Goal: Task Accomplishment & Management: Use online tool/utility

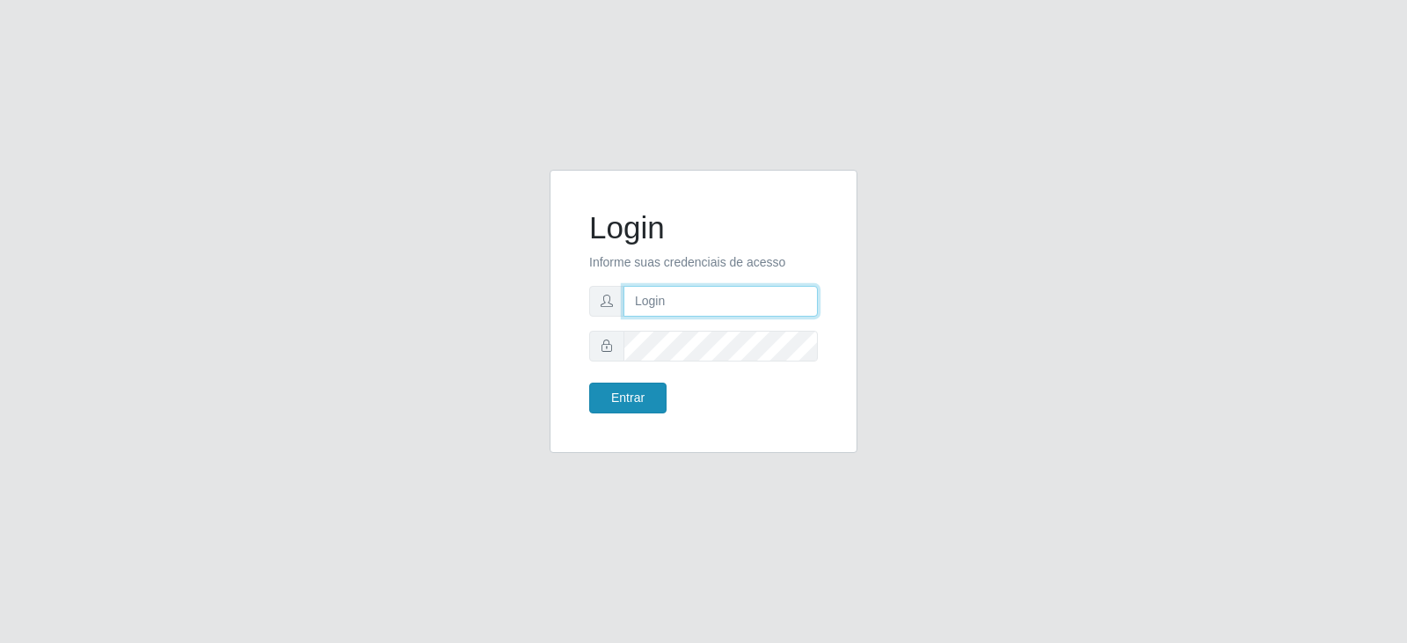
type input "[EMAIL_ADDRESS][DOMAIN_NAME]"
click at [610, 402] on button "Entrar" at bounding box center [627, 398] width 77 height 31
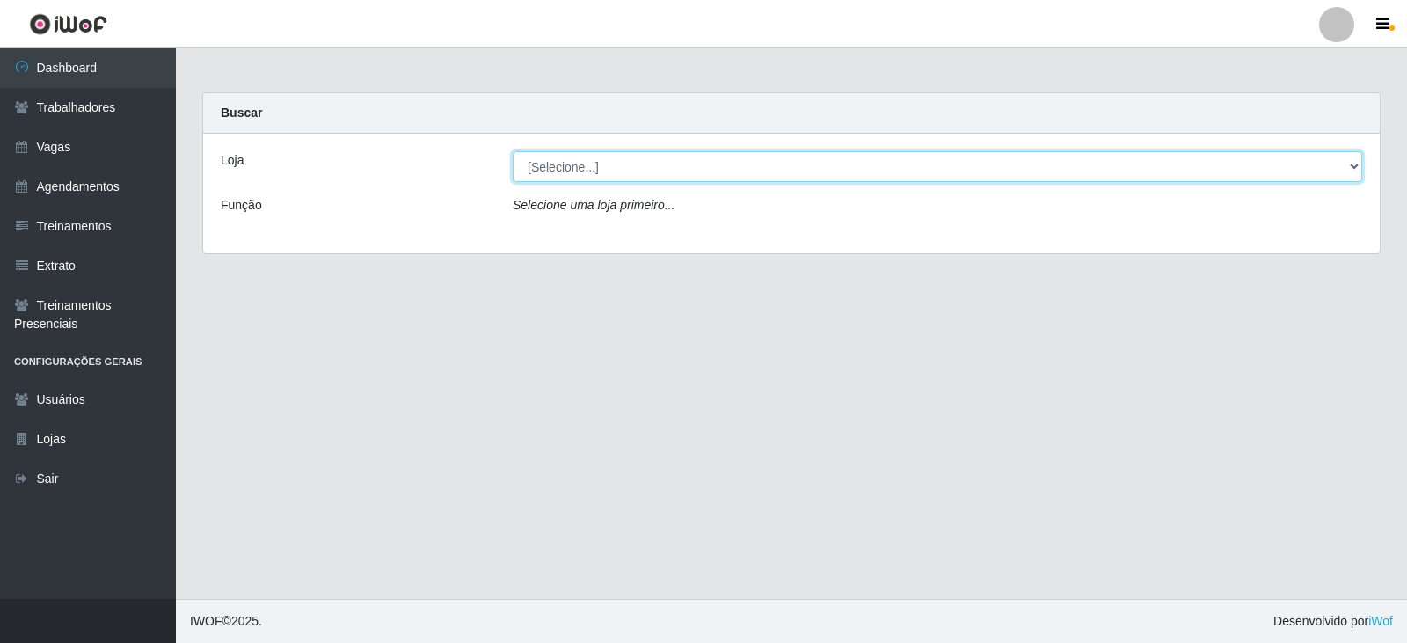
click at [638, 161] on select "[Selecione...] SuperFácil Atacado - Vale do Sol" at bounding box center [937, 166] width 849 height 31
select select "502"
click at [513, 151] on select "[Selecione...] SuperFácil Atacado - Vale do Sol" at bounding box center [937, 166] width 849 height 31
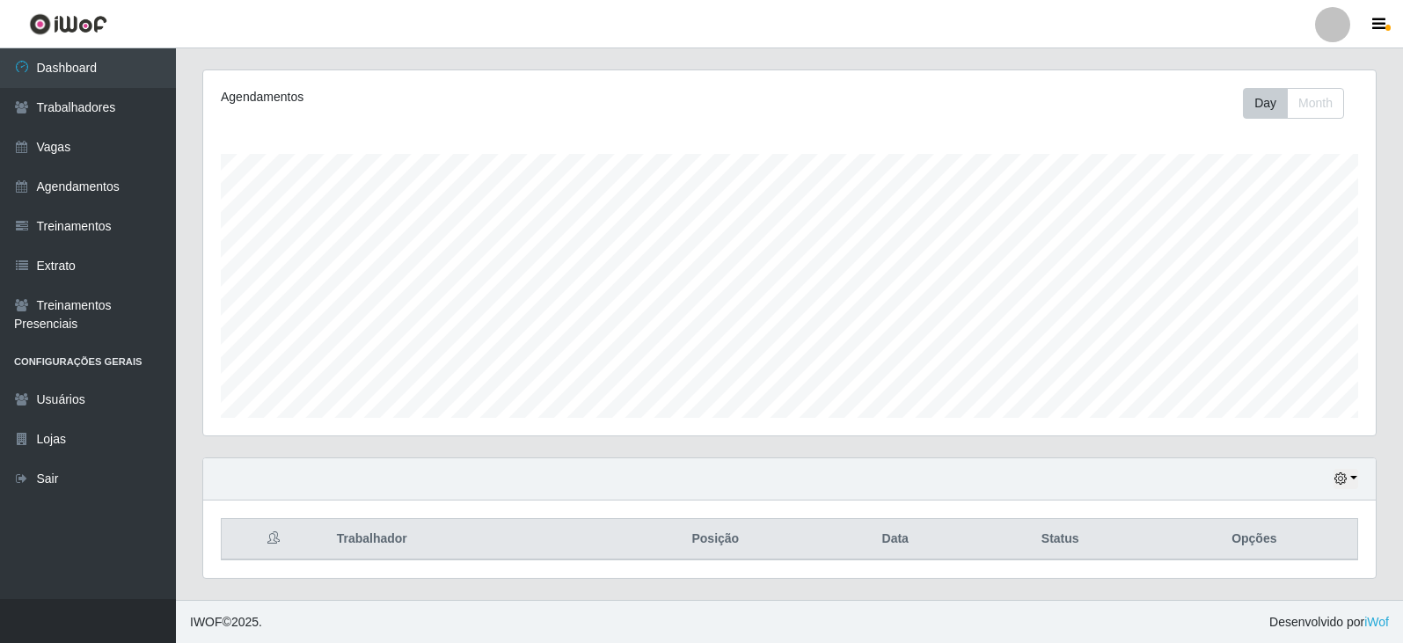
scroll to position [212, 0]
click at [120, 103] on link "Trabalhadores" at bounding box center [88, 108] width 176 height 40
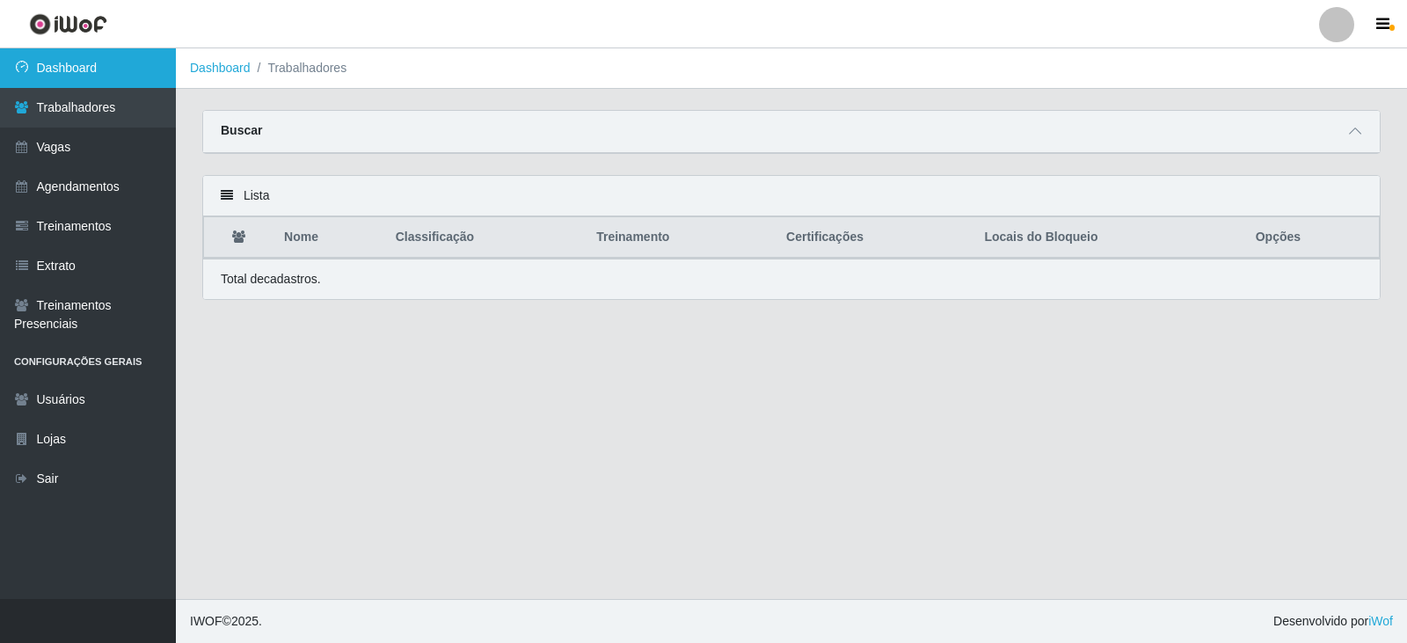
click at [115, 65] on link "Dashboard" at bounding box center [88, 68] width 176 height 40
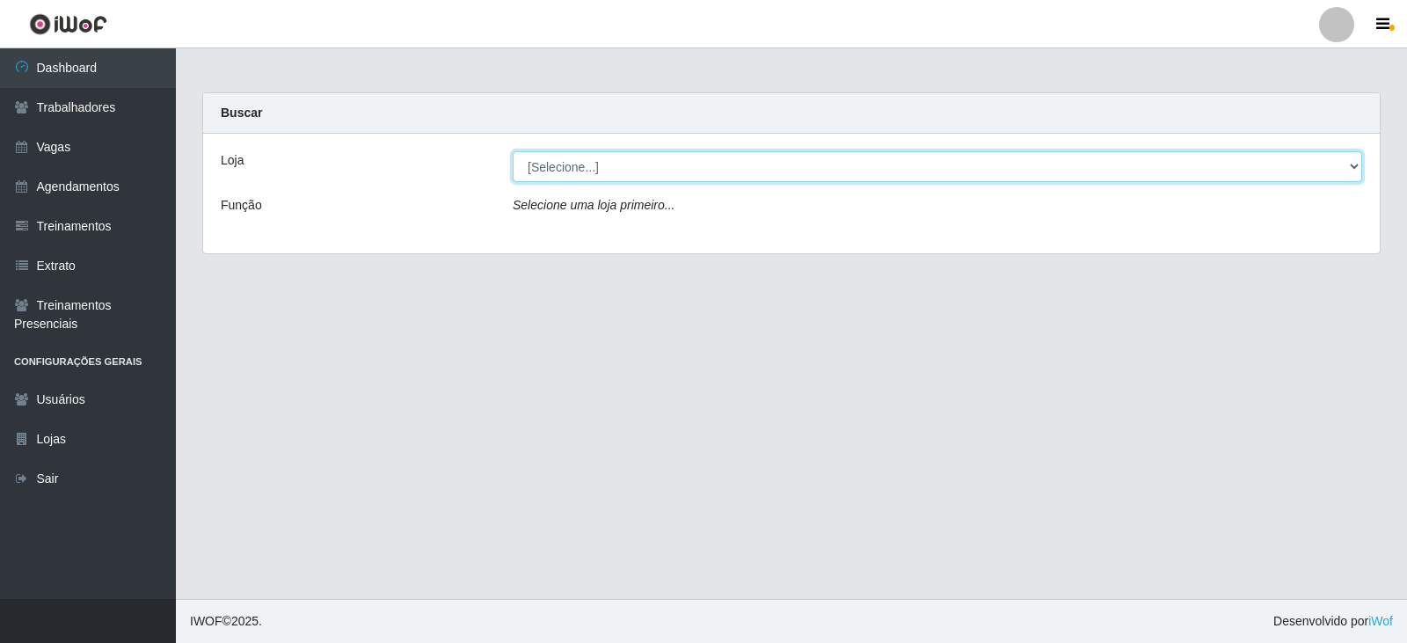
click at [635, 164] on select "[Selecione...] SuperFácil Atacado - Vale do Sol" at bounding box center [937, 166] width 849 height 31
select select "502"
click at [513, 151] on select "[Selecione...] SuperFácil Atacado - Vale do Sol" at bounding box center [937, 166] width 849 height 31
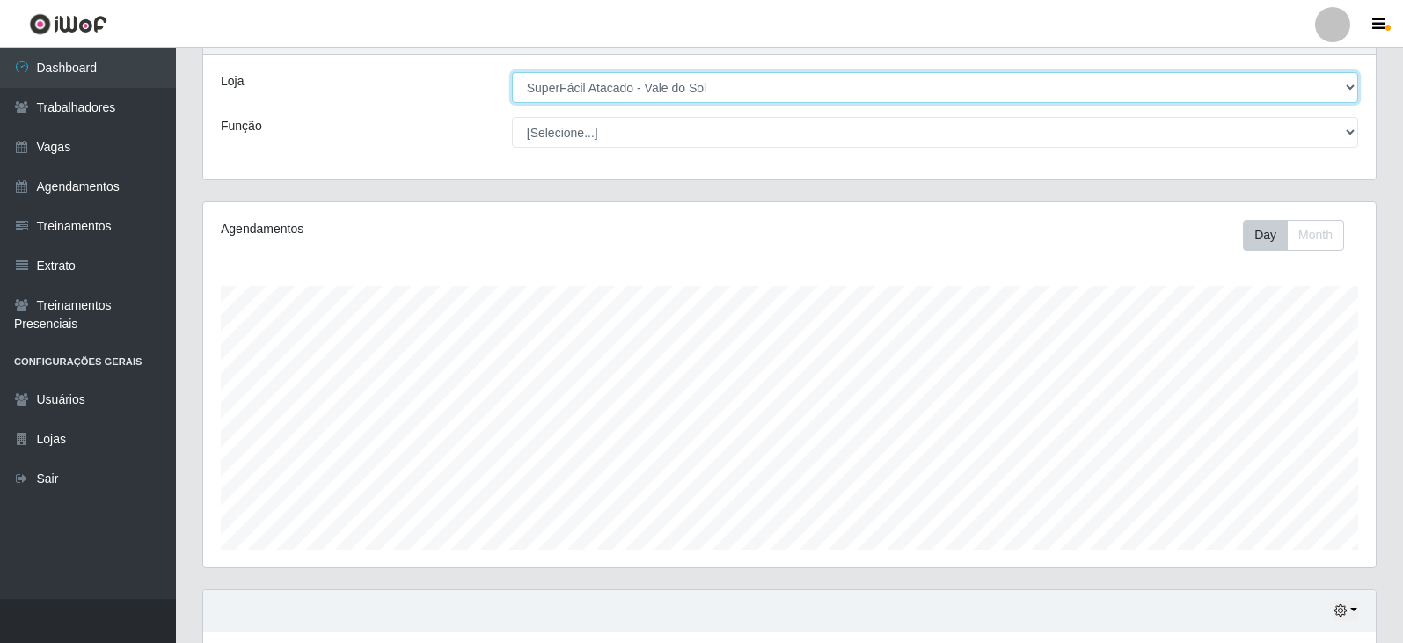
scroll to position [212, 0]
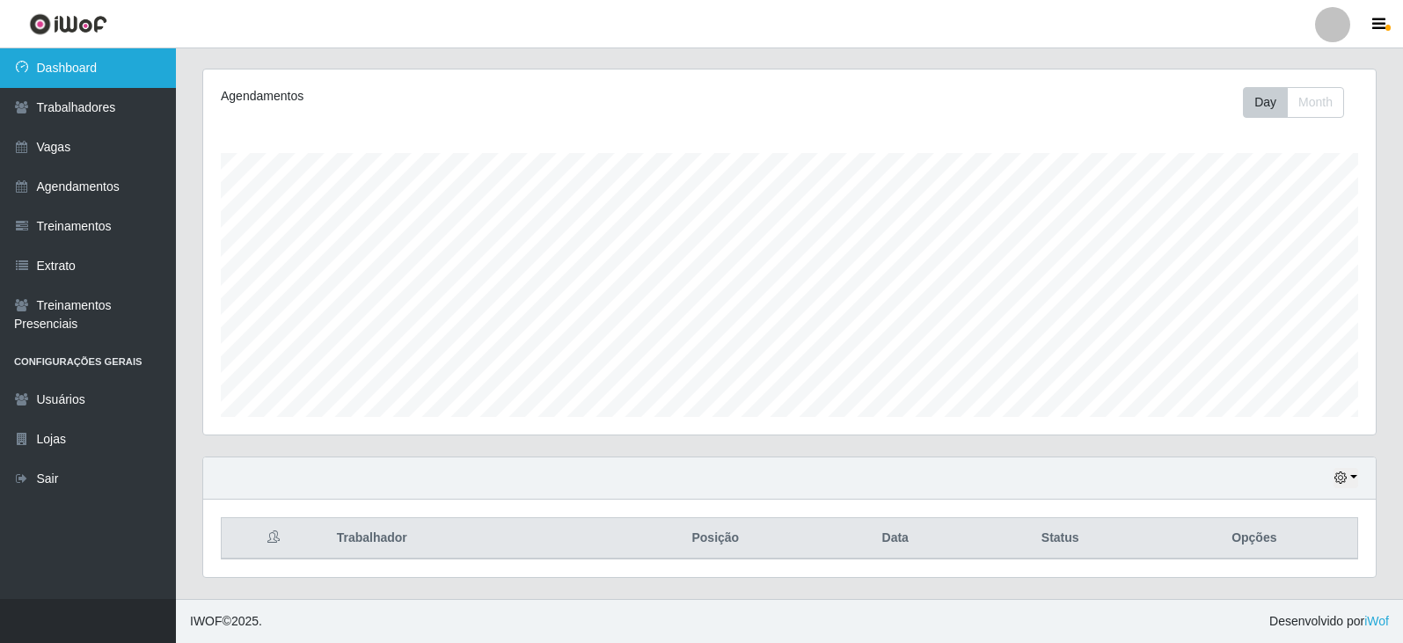
click at [93, 75] on link "Dashboard" at bounding box center [88, 68] width 176 height 40
click at [94, 73] on link "Dashboard" at bounding box center [88, 68] width 176 height 40
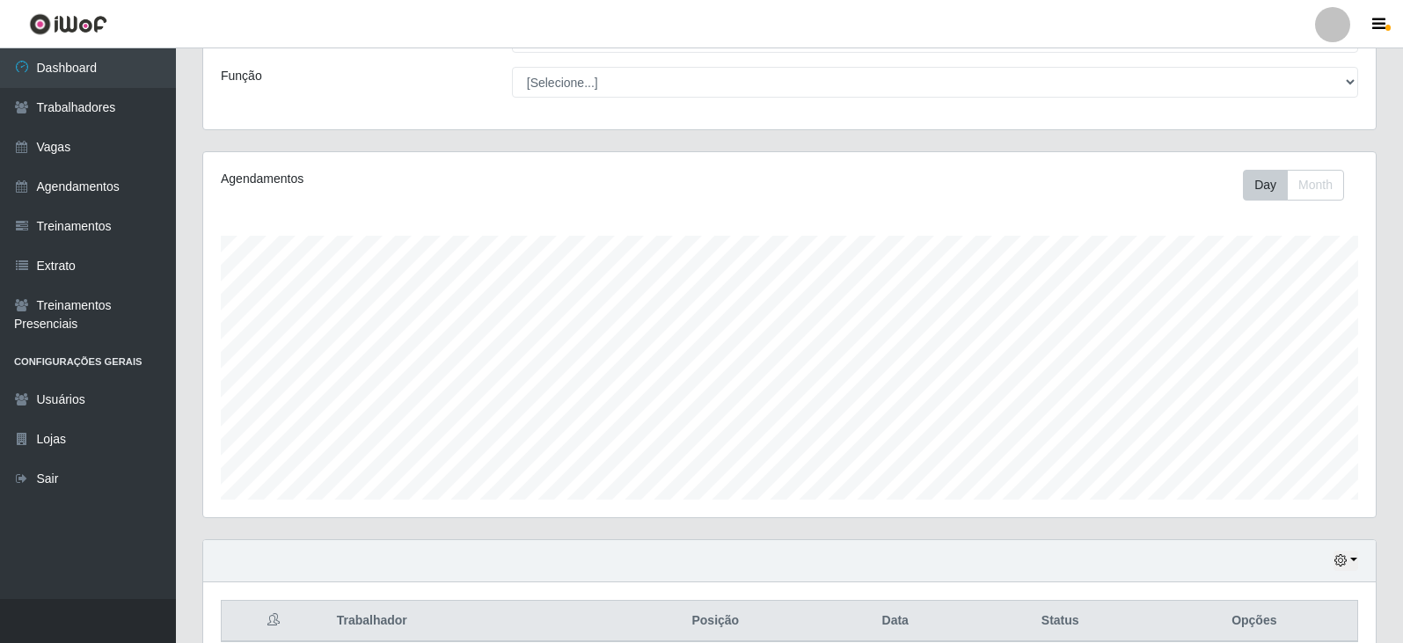
scroll to position [0, 0]
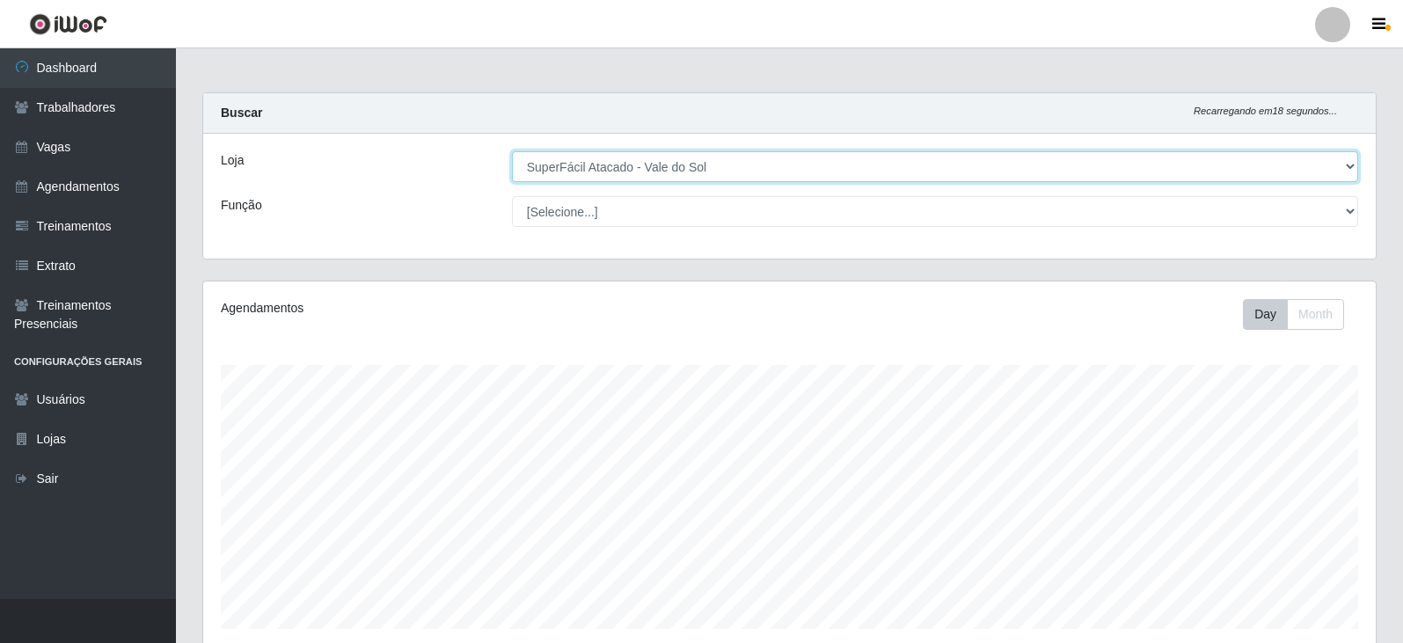
click at [592, 165] on select "[Selecione...] SuperFácil Atacado - Vale do Sol" at bounding box center [935, 166] width 846 height 31
click at [512, 151] on select "[Selecione...] SuperFácil Atacado - Vale do Sol" at bounding box center [935, 166] width 846 height 31
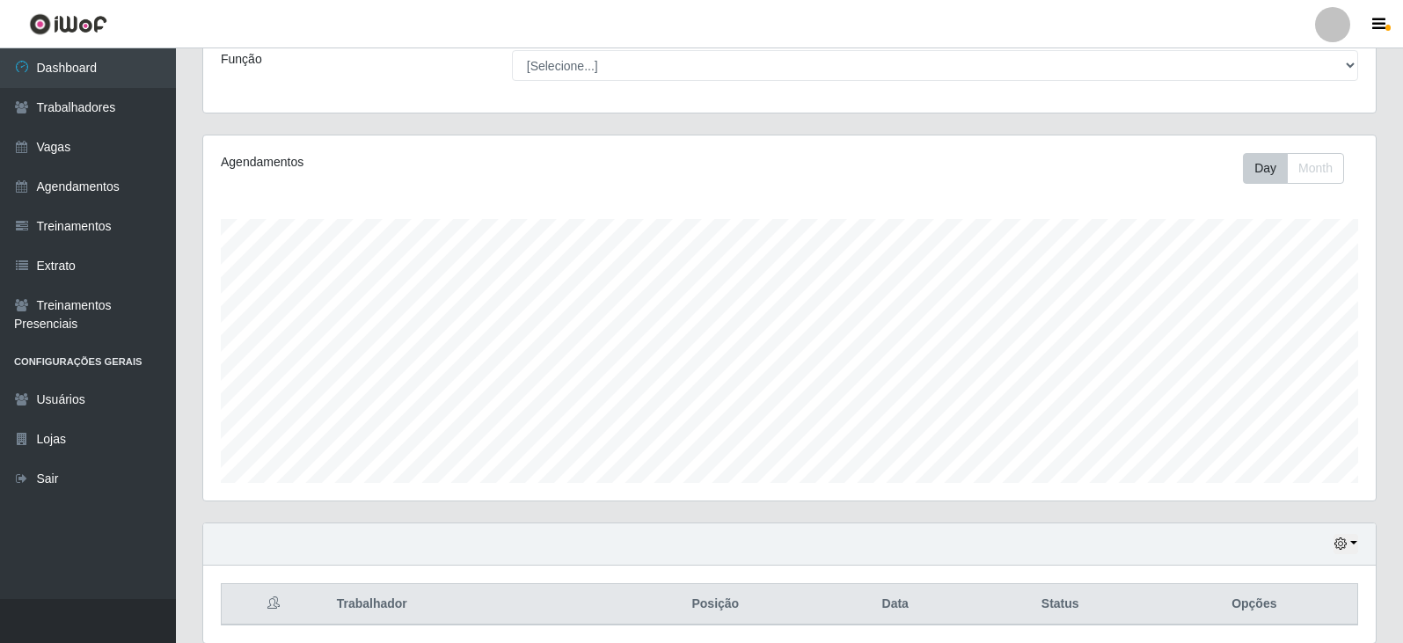
scroll to position [212, 0]
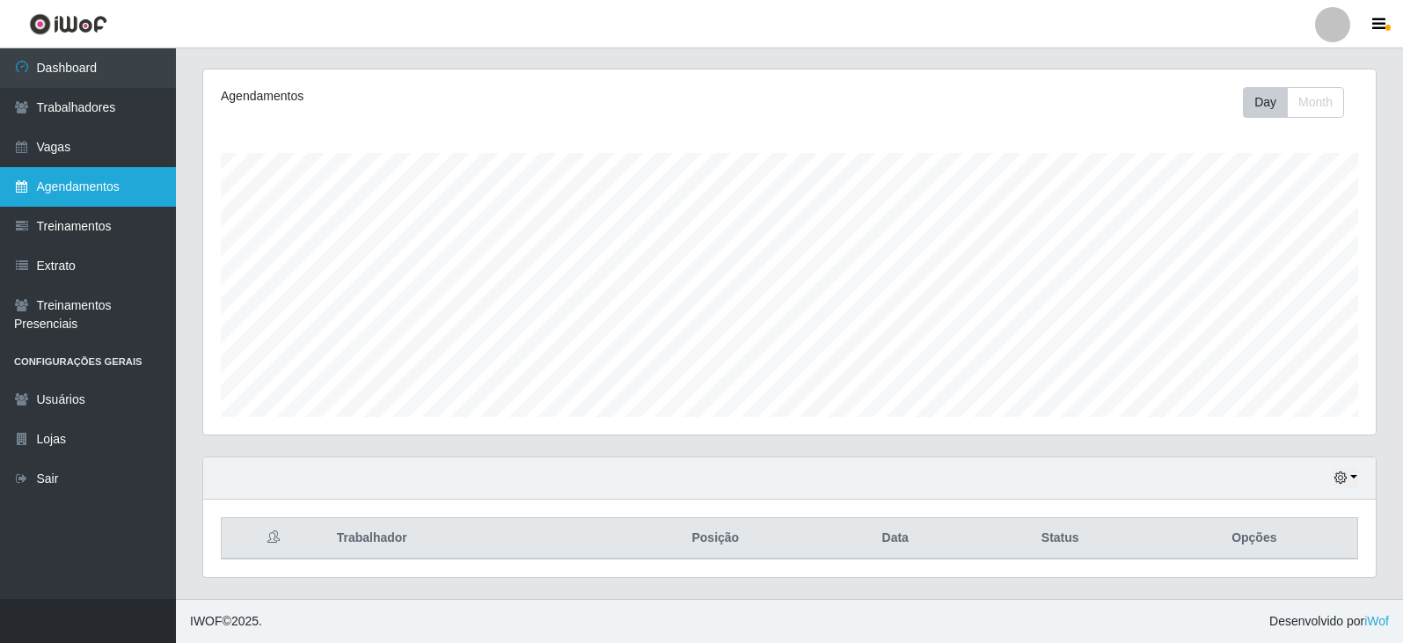
click at [134, 191] on link "Agendamentos" at bounding box center [88, 187] width 176 height 40
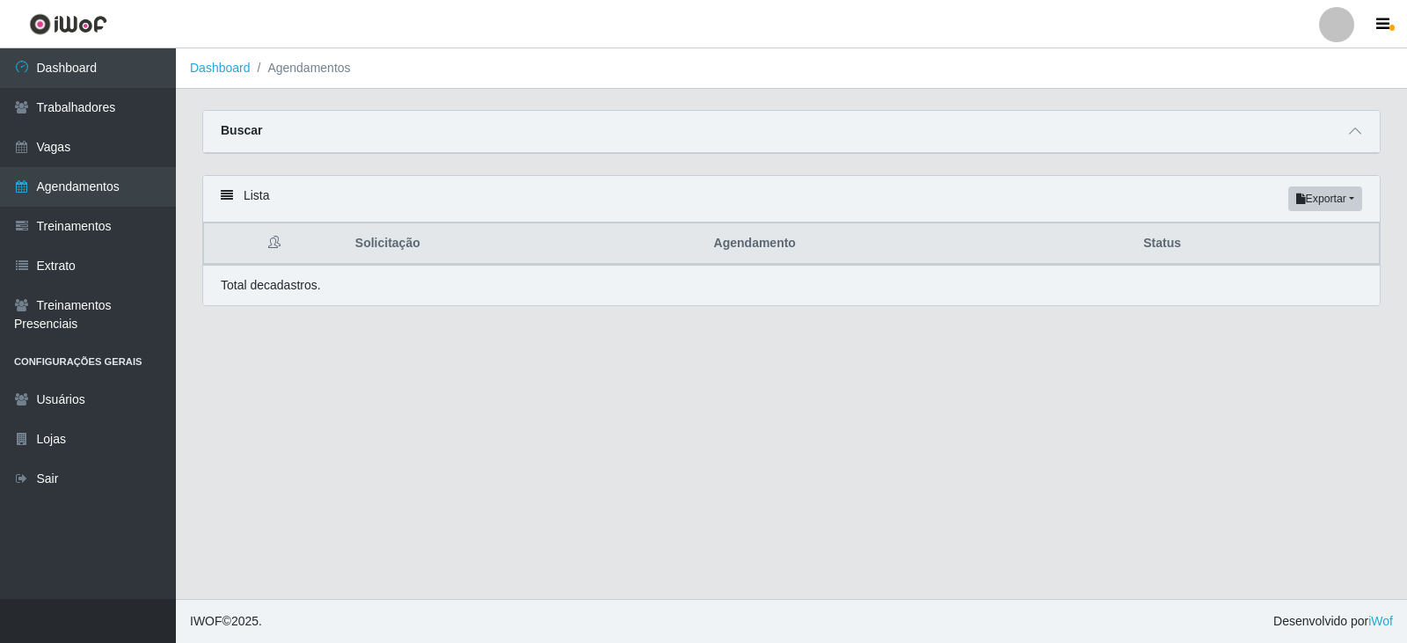
click at [257, 124] on strong "Buscar" at bounding box center [241, 130] width 41 height 14
click at [1351, 135] on icon at bounding box center [1355, 131] width 12 height 12
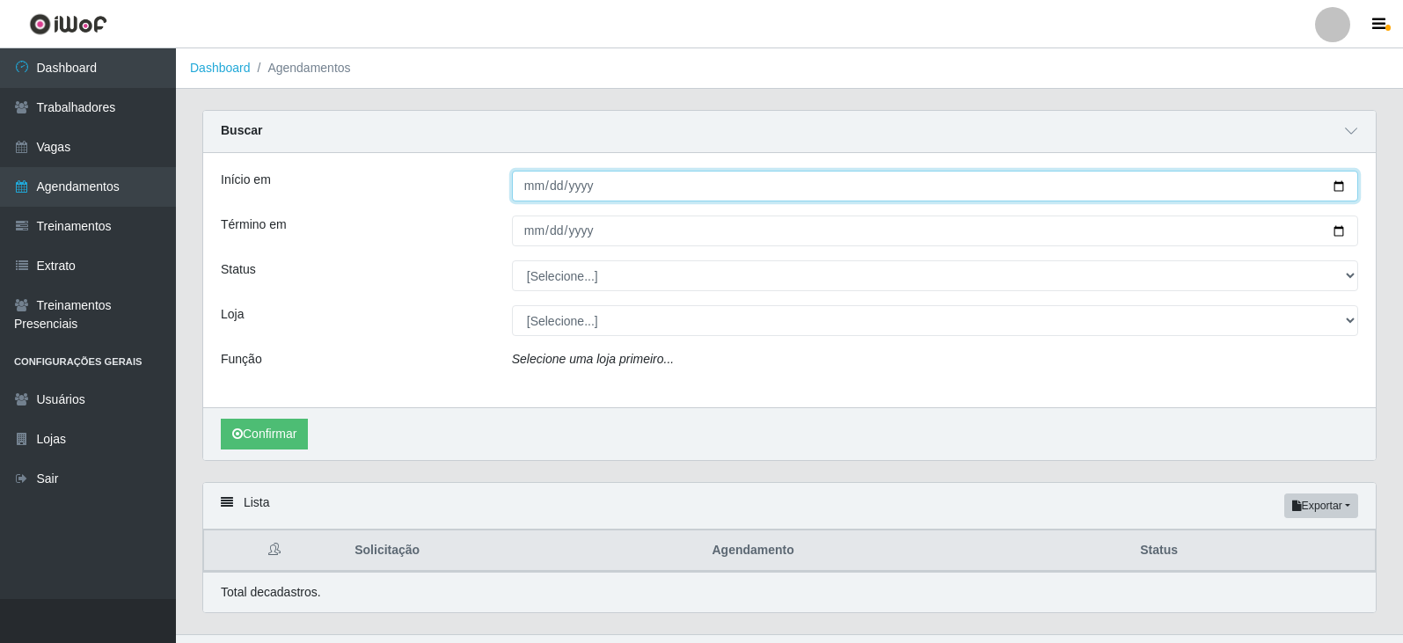
click at [822, 187] on input "Início em" at bounding box center [935, 186] width 846 height 31
type input "[DATE]"
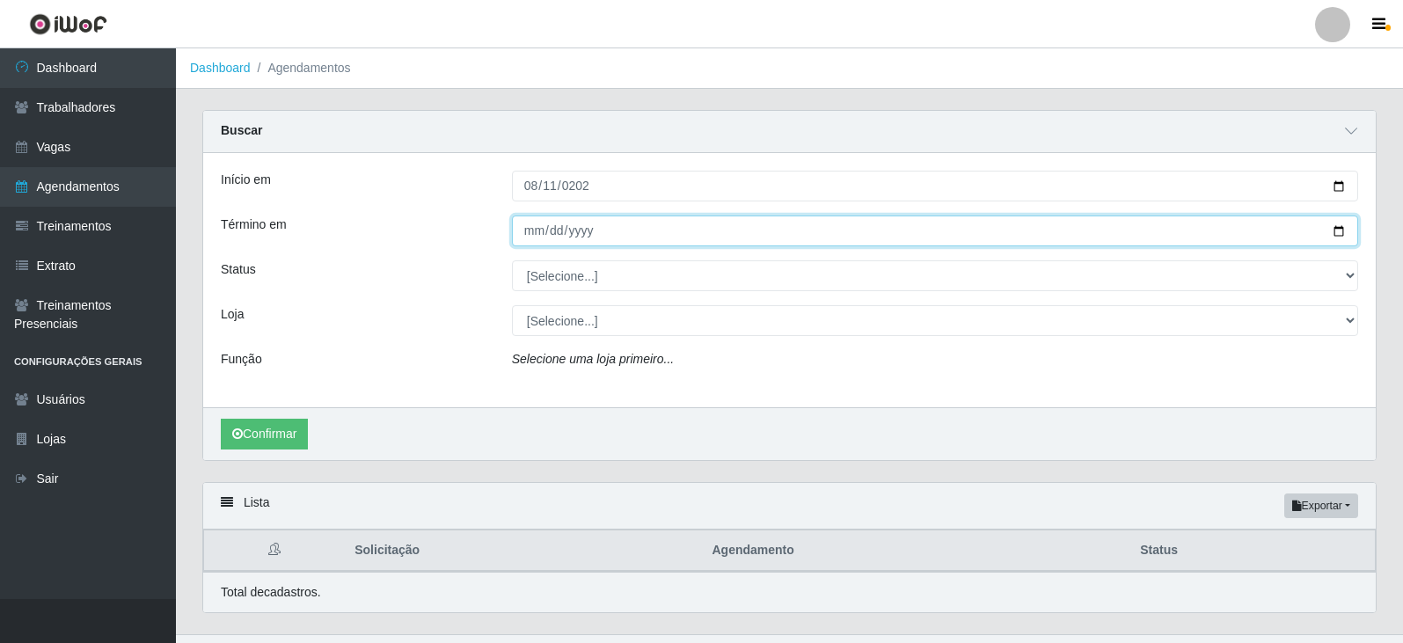
click at [772, 227] on input "Término em" at bounding box center [935, 230] width 846 height 31
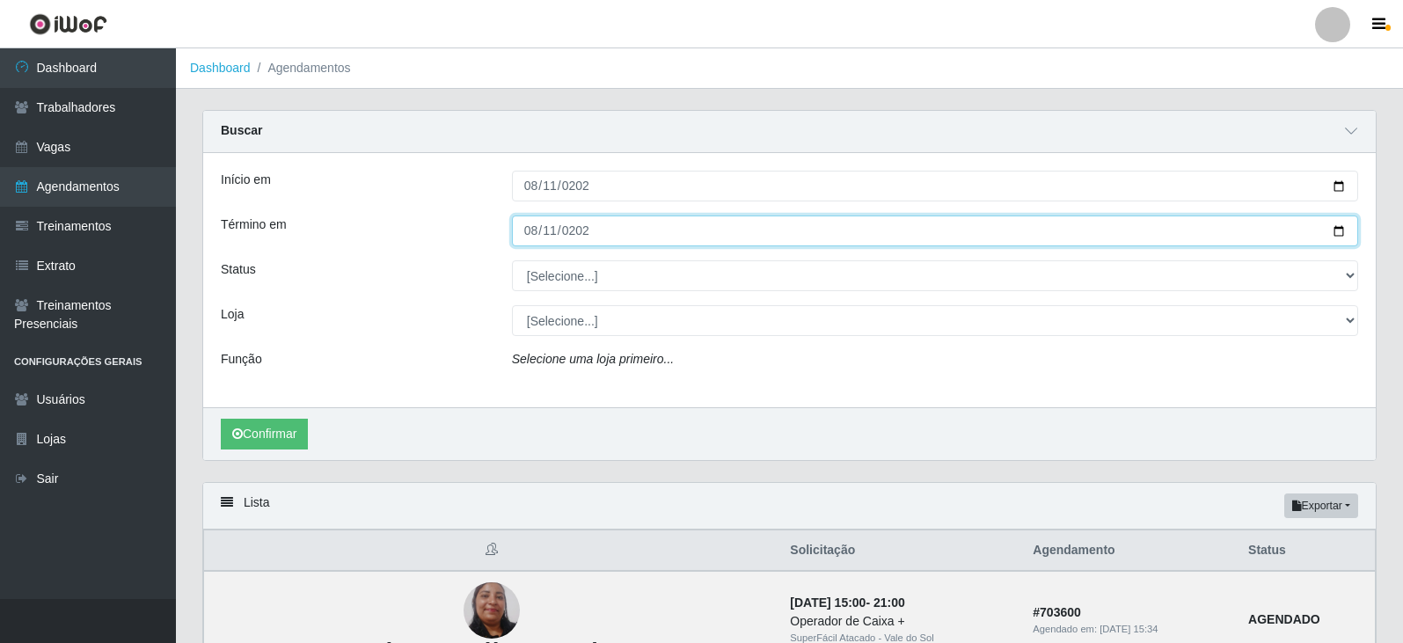
type input "[DATE]"
type input "0005-08-11"
type input "[PHONE_NUMBER]"
type input "[DATE]"
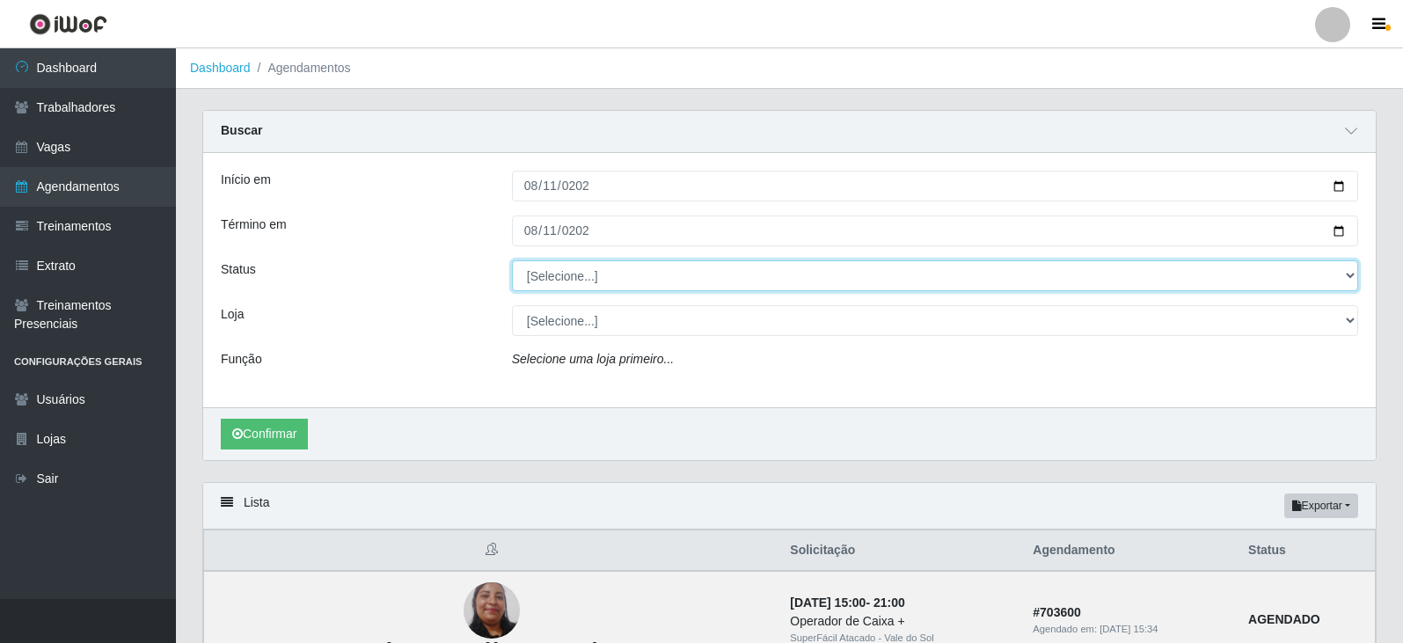
click at [702, 279] on select "[Selecione...] AGENDADO AGUARDANDO LIBERAR EM ANDAMENTO EM REVISÃO FINALIZADO C…" at bounding box center [935, 275] width 846 height 31
select select "AGENDADO"
click at [512, 261] on select "[Selecione...] AGENDADO AGUARDANDO LIBERAR EM ANDAMENTO EM REVISÃO FINALIZADO C…" at bounding box center [935, 275] width 846 height 31
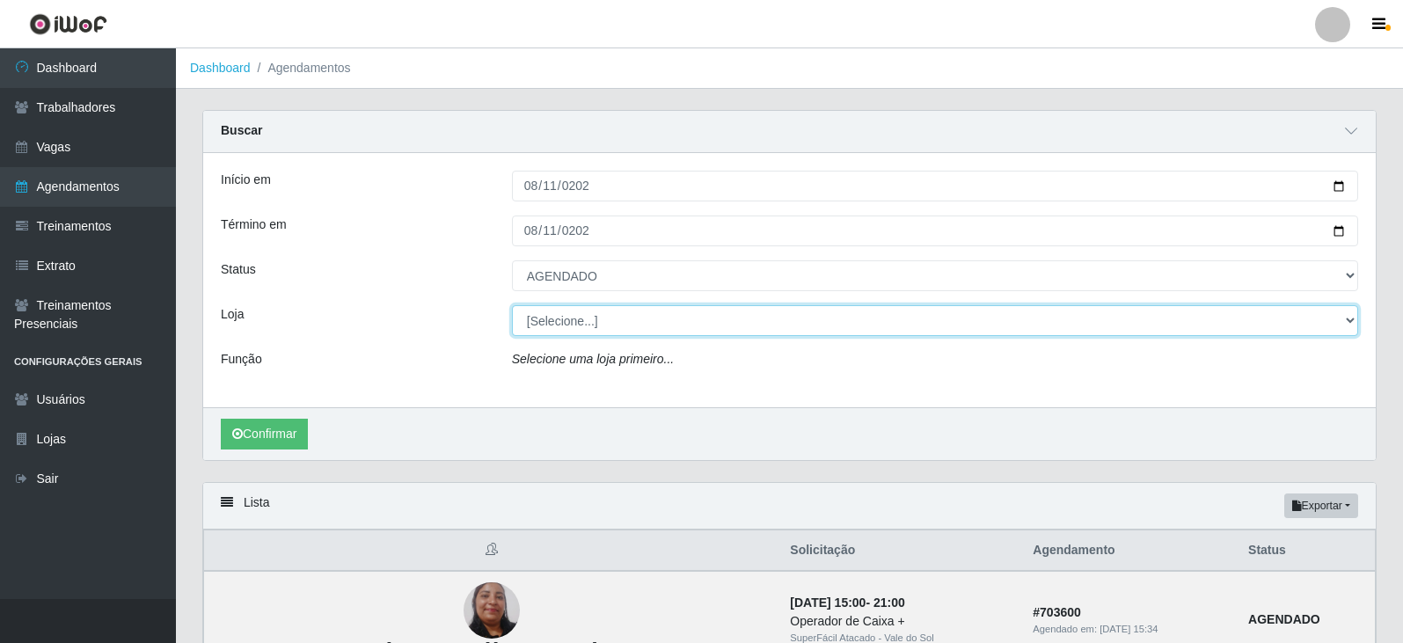
click at [675, 324] on select "[Selecione...] SuperFácil Atacado - Vale do Sol" at bounding box center [935, 320] width 846 height 31
select select "502"
click at [512, 306] on select "[Selecione...] SuperFácil Atacado - Vale do Sol" at bounding box center [935, 320] width 846 height 31
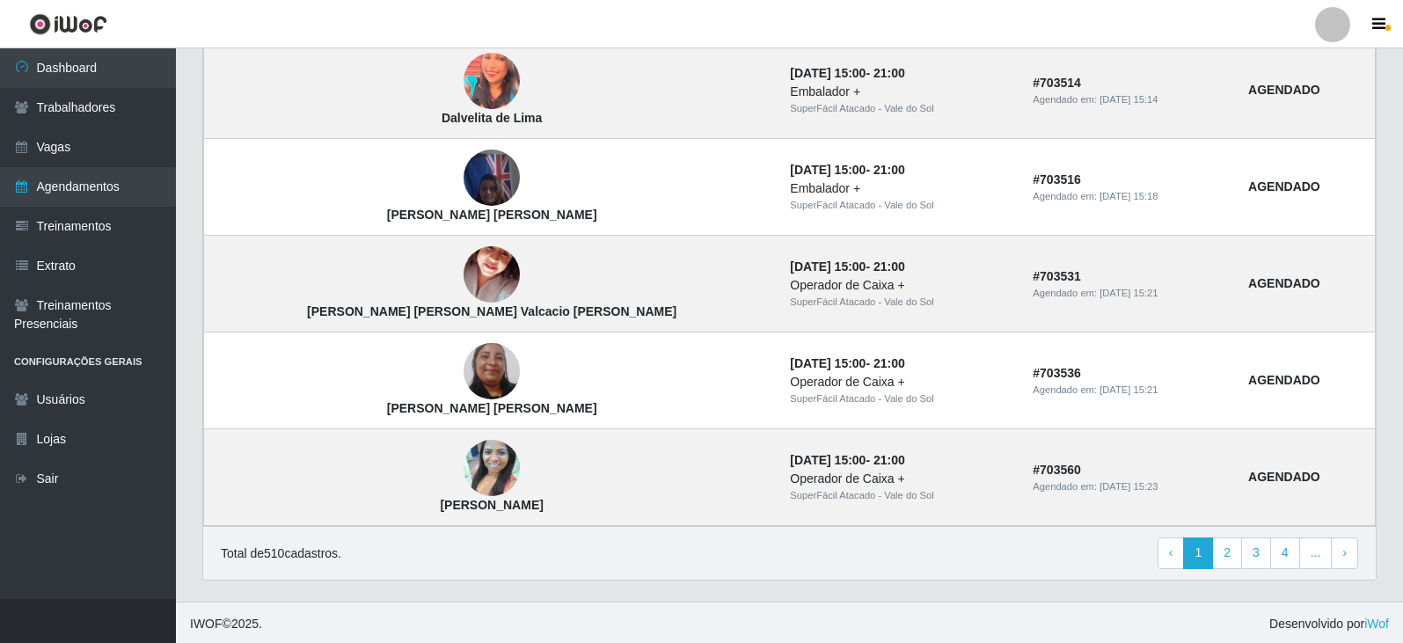
scroll to position [1506, 0]
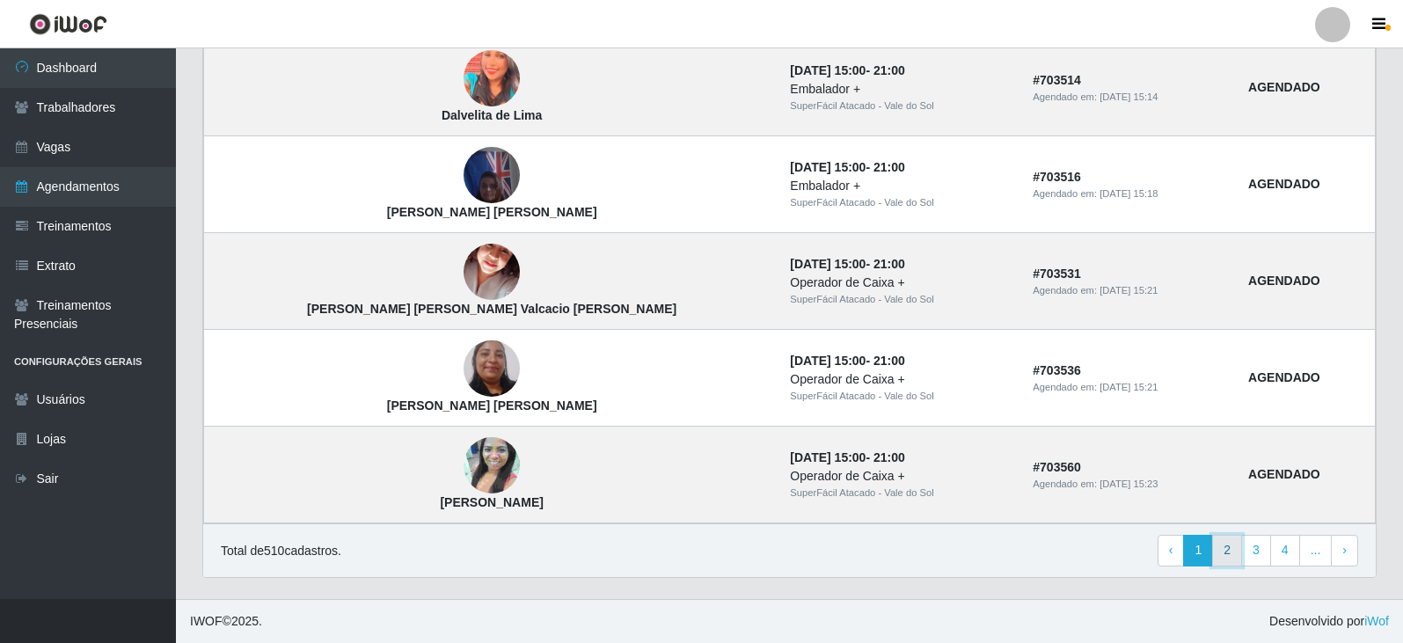
click at [1224, 548] on link "2" at bounding box center [1227, 551] width 30 height 32
